Goal: Task Accomplishment & Management: Complete application form

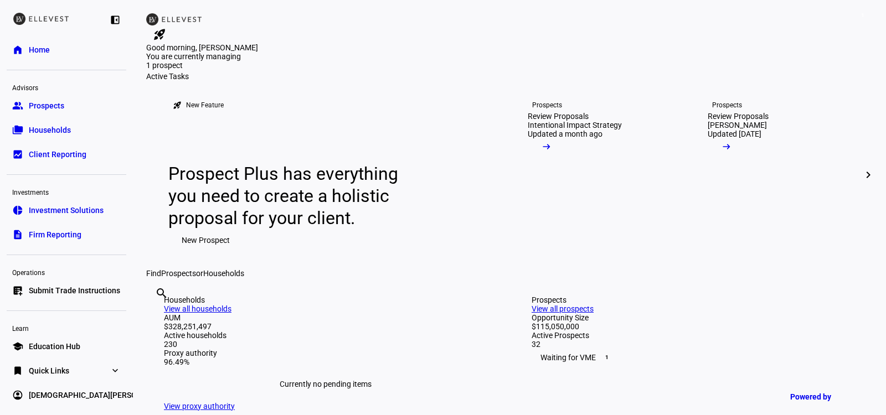
click at [67, 377] on link "bookmark Quick Links expand_more" at bounding box center [67, 371] width 120 height 22
click at [63, 394] on span "Firm Report" at bounding box center [49, 393] width 40 height 11
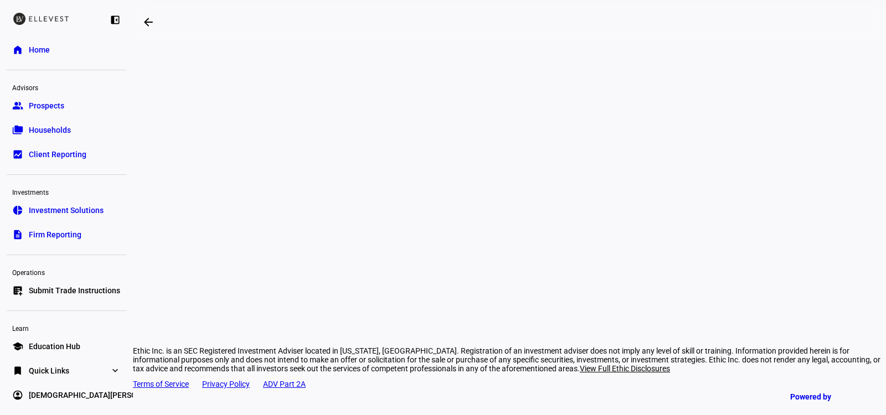
click at [84, 293] on span "Submit Trade Instructions" at bounding box center [74, 290] width 91 height 11
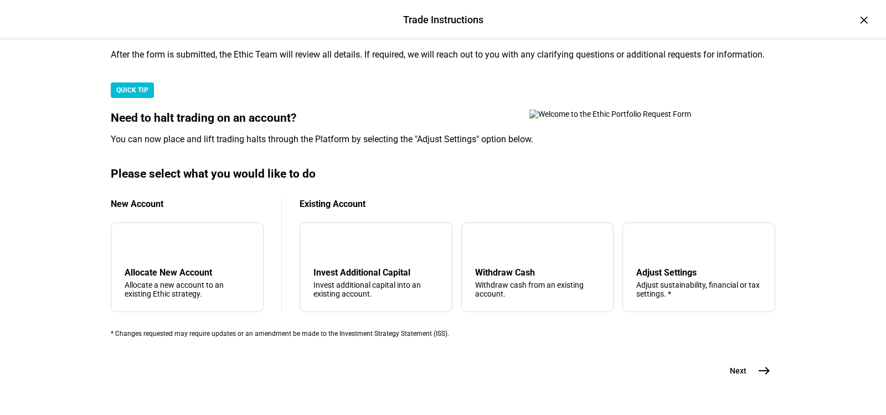
scroll to position [354, 0]
click at [533, 267] on div "Withdraw Cash" at bounding box center [537, 272] width 125 height 11
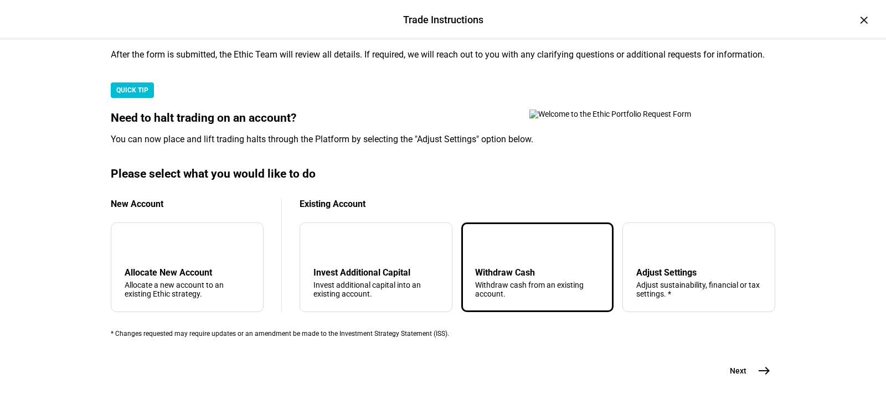
click at [732, 365] on span "Next" at bounding box center [738, 370] width 17 height 11
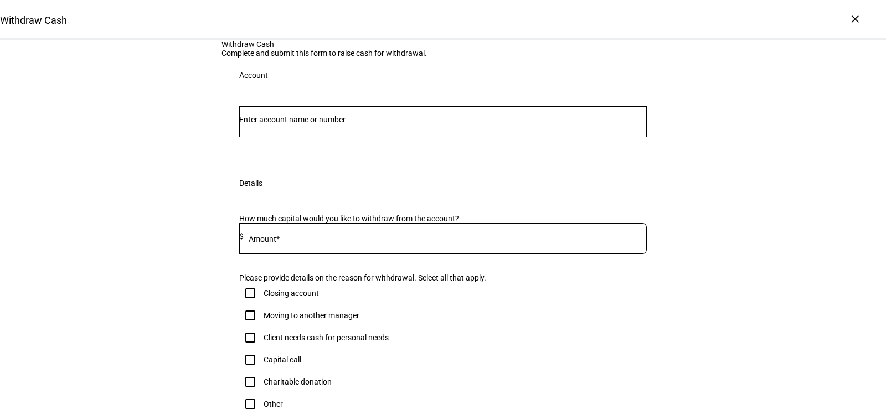
click at [381, 137] on div at bounding box center [442, 121] width 407 height 31
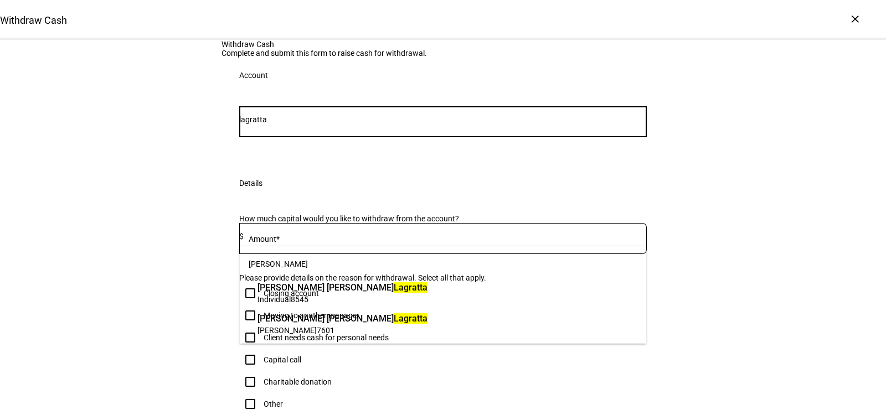
type input "lagratta"
click at [394, 287] on mark "Lagratta" at bounding box center [411, 287] width 34 height 11
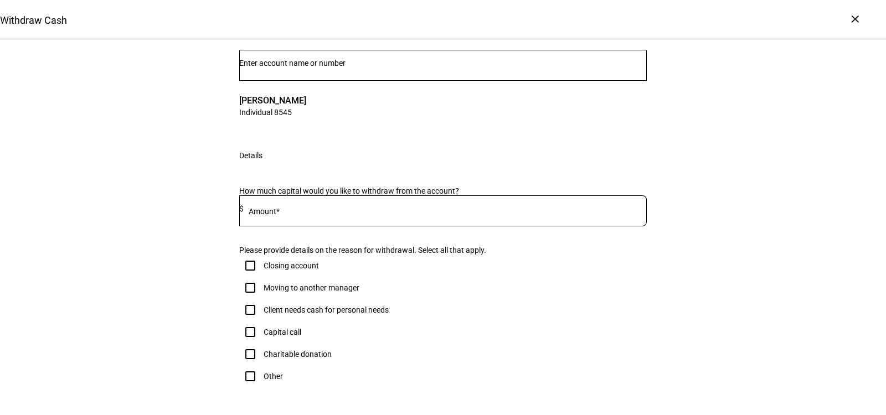
scroll to position [63, 0]
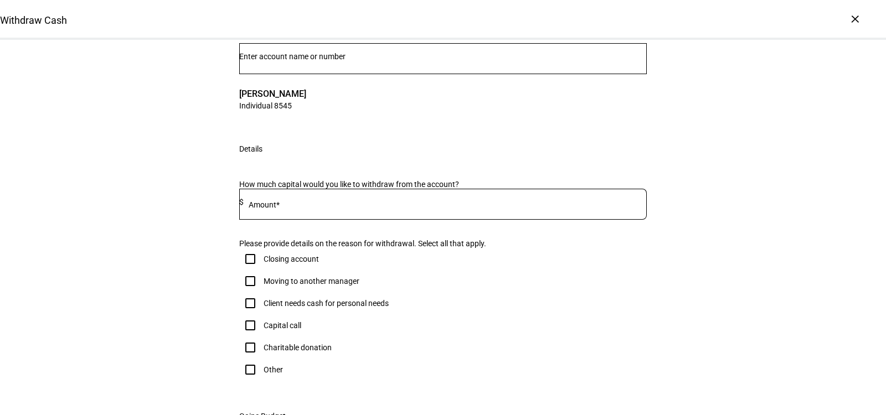
click at [335, 206] on input at bounding box center [445, 202] width 403 height 9
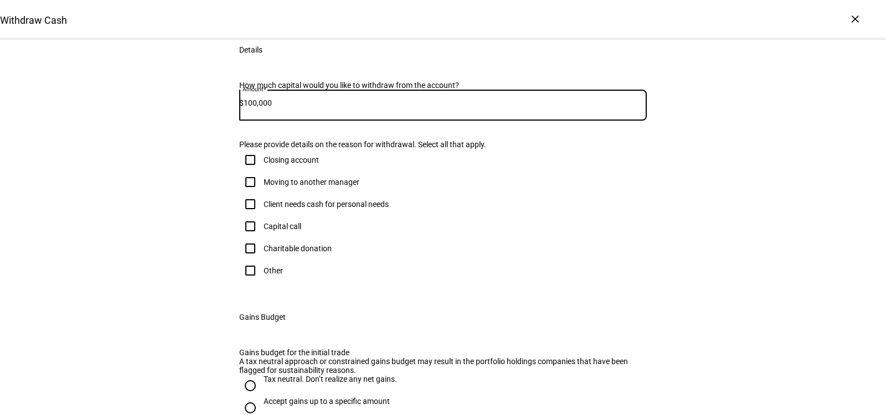
scroll to position [205, 0]
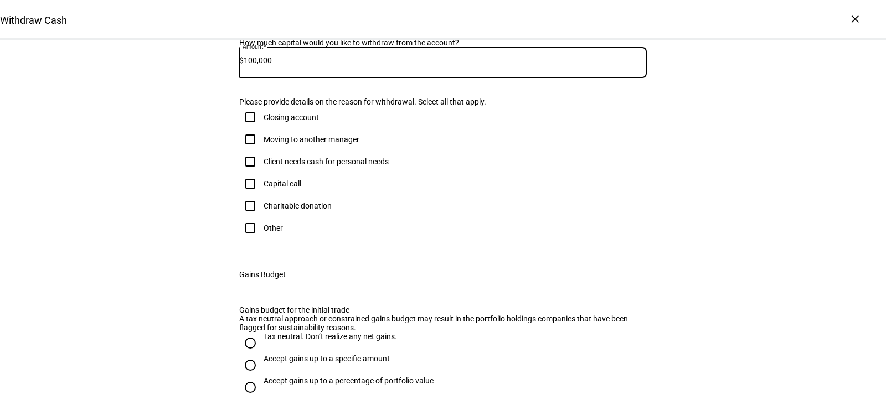
type input "100,000"
click at [335, 166] on div "Client needs cash for personal needs" at bounding box center [326, 161] width 125 height 9
click at [261, 173] on input "Client needs cash for personal needs" at bounding box center [250, 162] width 22 height 22
checkbox input "true"
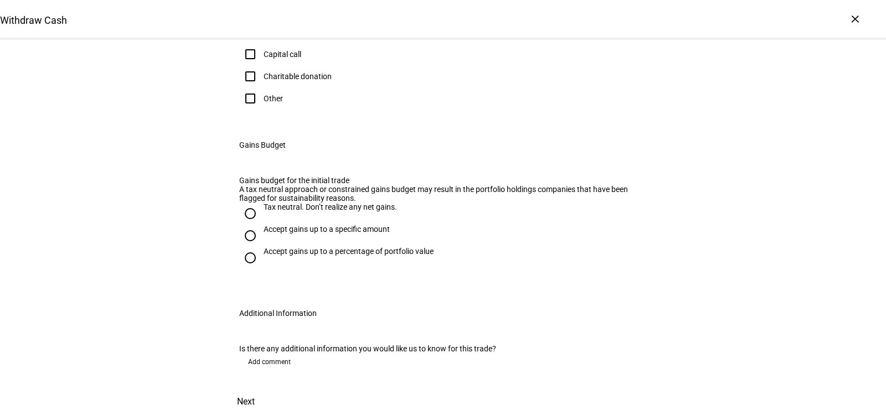
scroll to position [579, 0]
click at [368, 247] on div "Accept gains up to a percentage of portfolio value" at bounding box center [349, 251] width 170 height 9
click at [261, 247] on input "Accept gains up to a percentage of portfolio value" at bounding box center [250, 258] width 22 height 22
radio input "true"
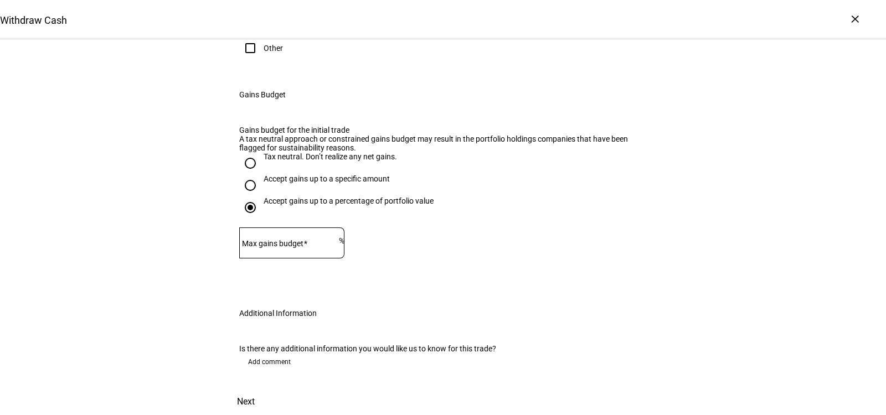
click at [324, 228] on div at bounding box center [289, 243] width 100 height 31
click at [344, 174] on div "Accept gains up to a specific amount" at bounding box center [327, 178] width 126 height 9
click at [261, 174] on input "Accept gains up to a specific amount" at bounding box center [250, 185] width 22 height 22
radio input "true"
click at [309, 239] on mat-label "Max gains budget*" at bounding box center [287, 243] width 65 height 9
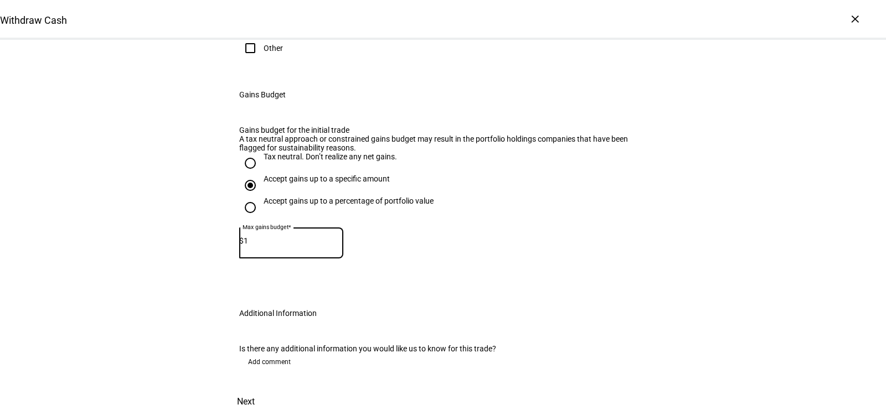
scroll to position [634, 0]
type input "1"
click at [254, 331] on div "Is there any additional information you would like us to know for this trade? A…" at bounding box center [442, 360] width 443 height 58
click at [262, 353] on span "Add comment" at bounding box center [269, 362] width 43 height 18
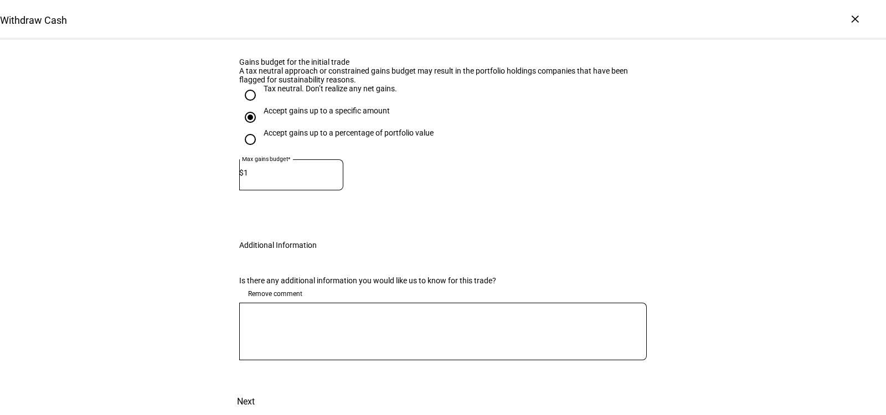
click at [285, 352] on textarea at bounding box center [442, 332] width 407 height 40
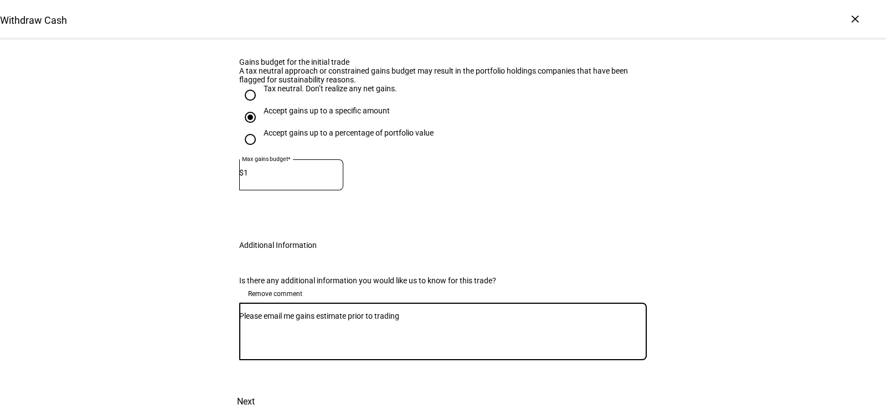
scroll to position [700, 0]
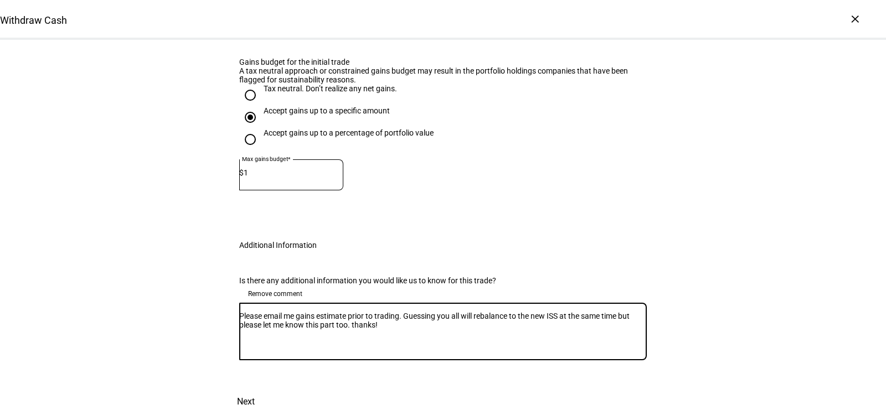
type textarea "Please email me gains estimate prior to trading. Guessing you all will rebalanc…"
click at [270, 389] on span at bounding box center [245, 402] width 49 height 27
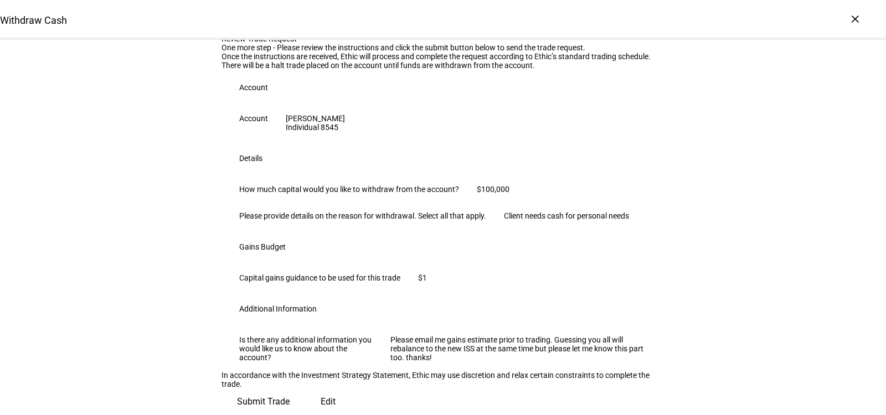
scroll to position [281, 0]
click at [550, 291] on div "Additional Information" at bounding box center [442, 308] width 443 height 35
click at [290, 395] on span "Submit Trade" at bounding box center [263, 402] width 53 height 27
